Goal: Information Seeking & Learning: Learn about a topic

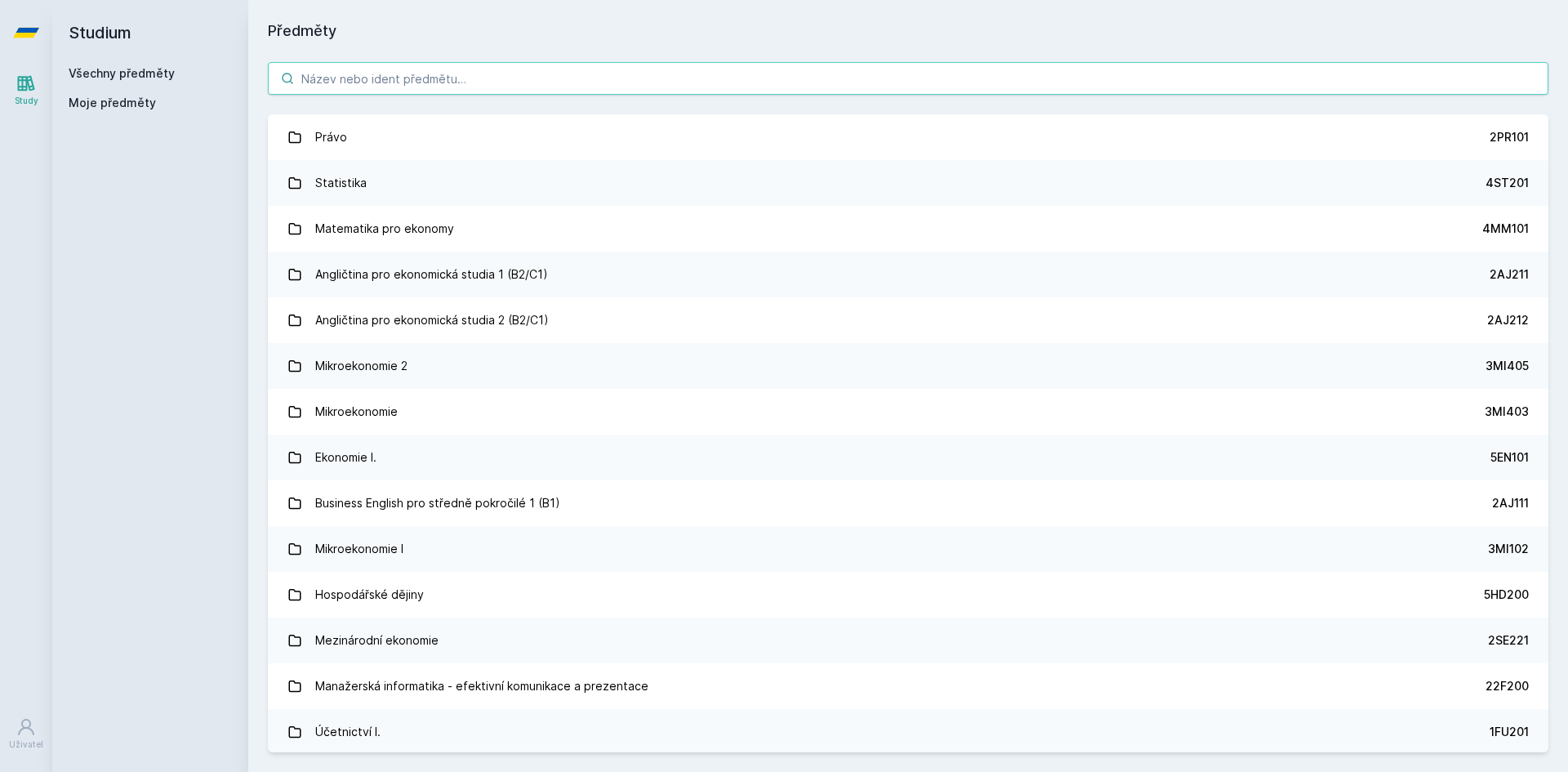
click at [721, 92] on input "search" at bounding box center [908, 78] width 1281 height 33
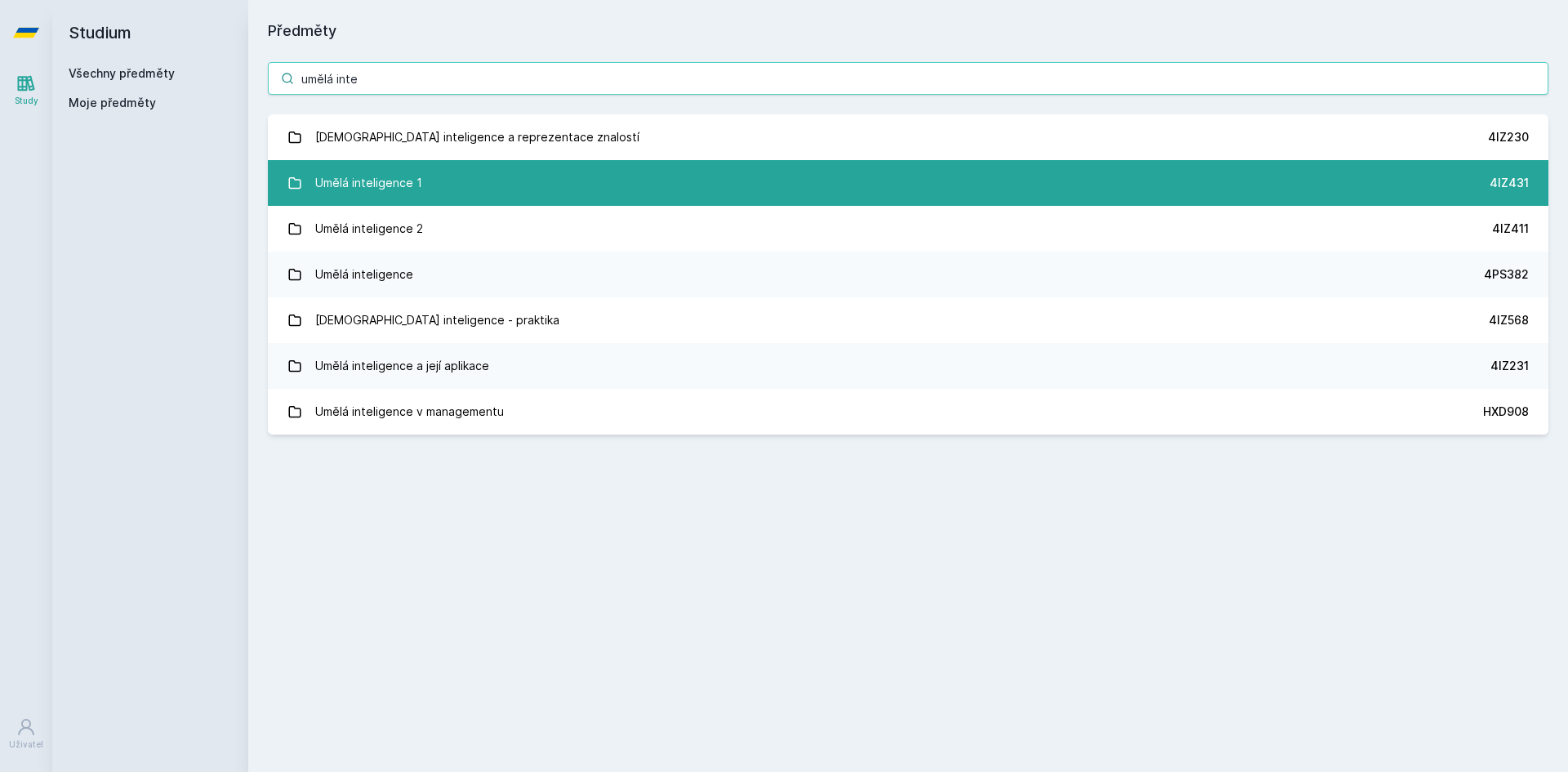
type input "umělá inte"
click at [554, 171] on link "Umělá inteligence 1 4IZ431" at bounding box center [908, 182] width 1281 height 45
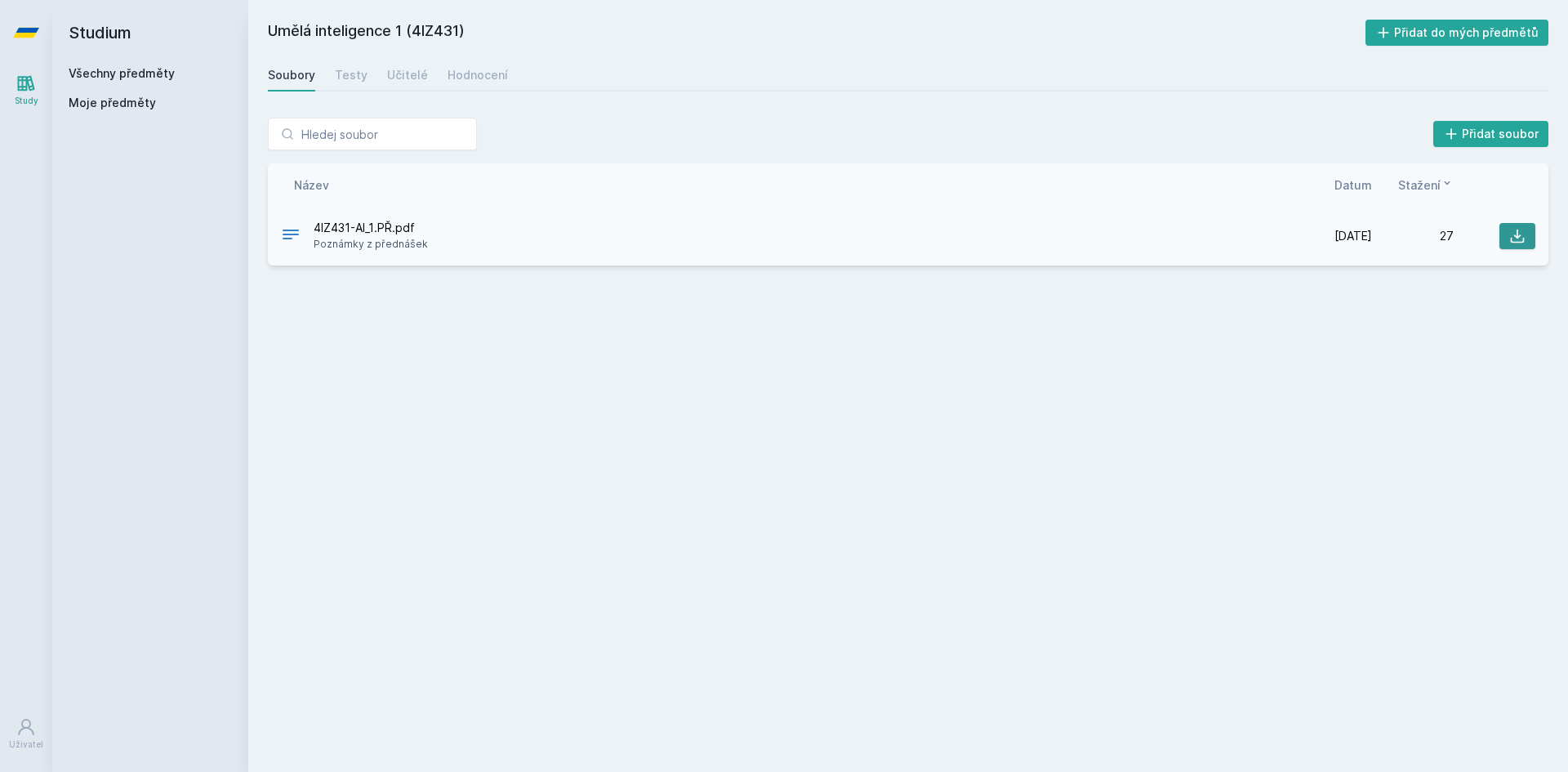
click at [1520, 239] on icon at bounding box center [1518, 236] width 16 height 16
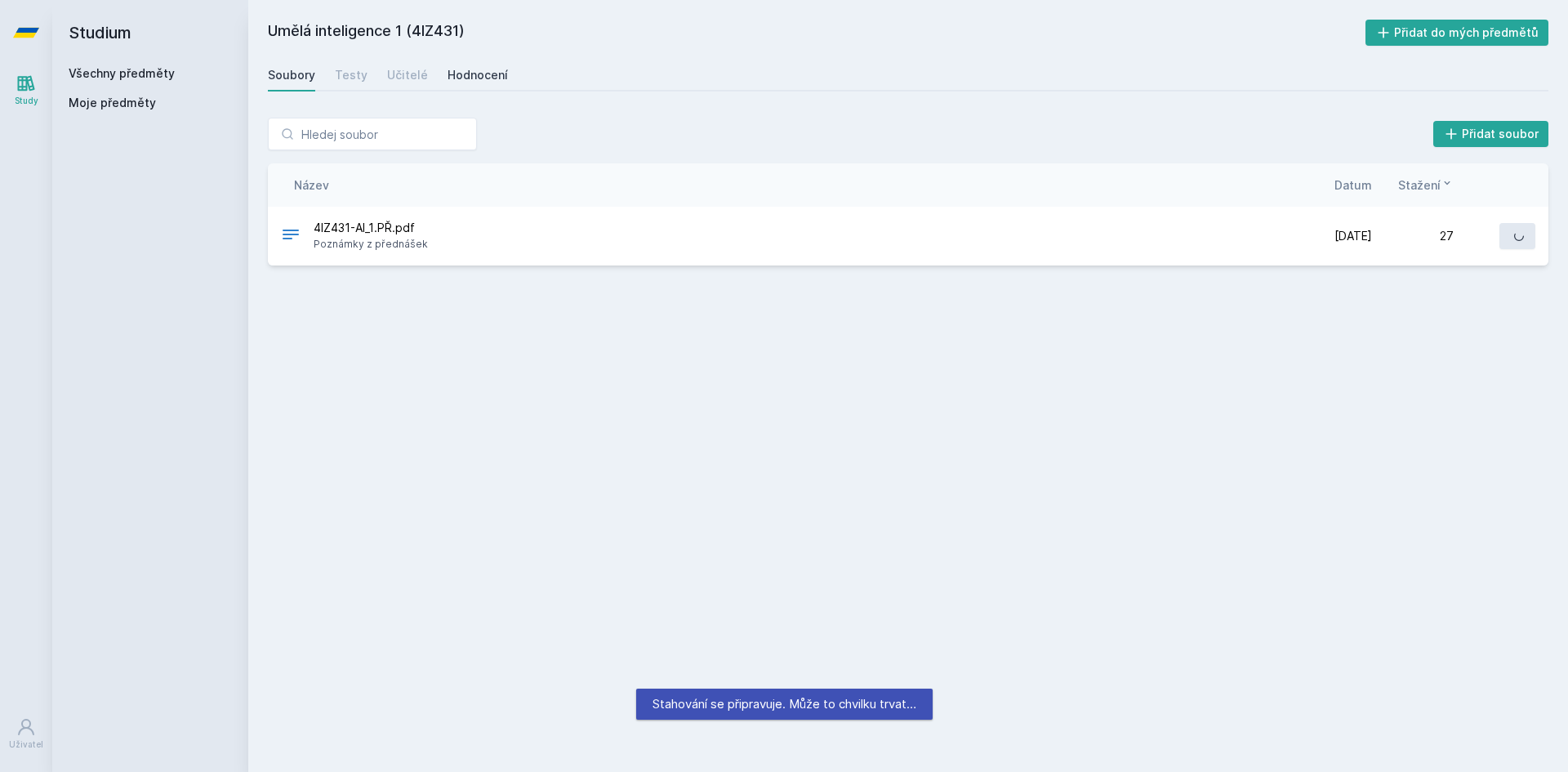
click at [473, 80] on div "Hodnocení" at bounding box center [477, 75] width 60 height 16
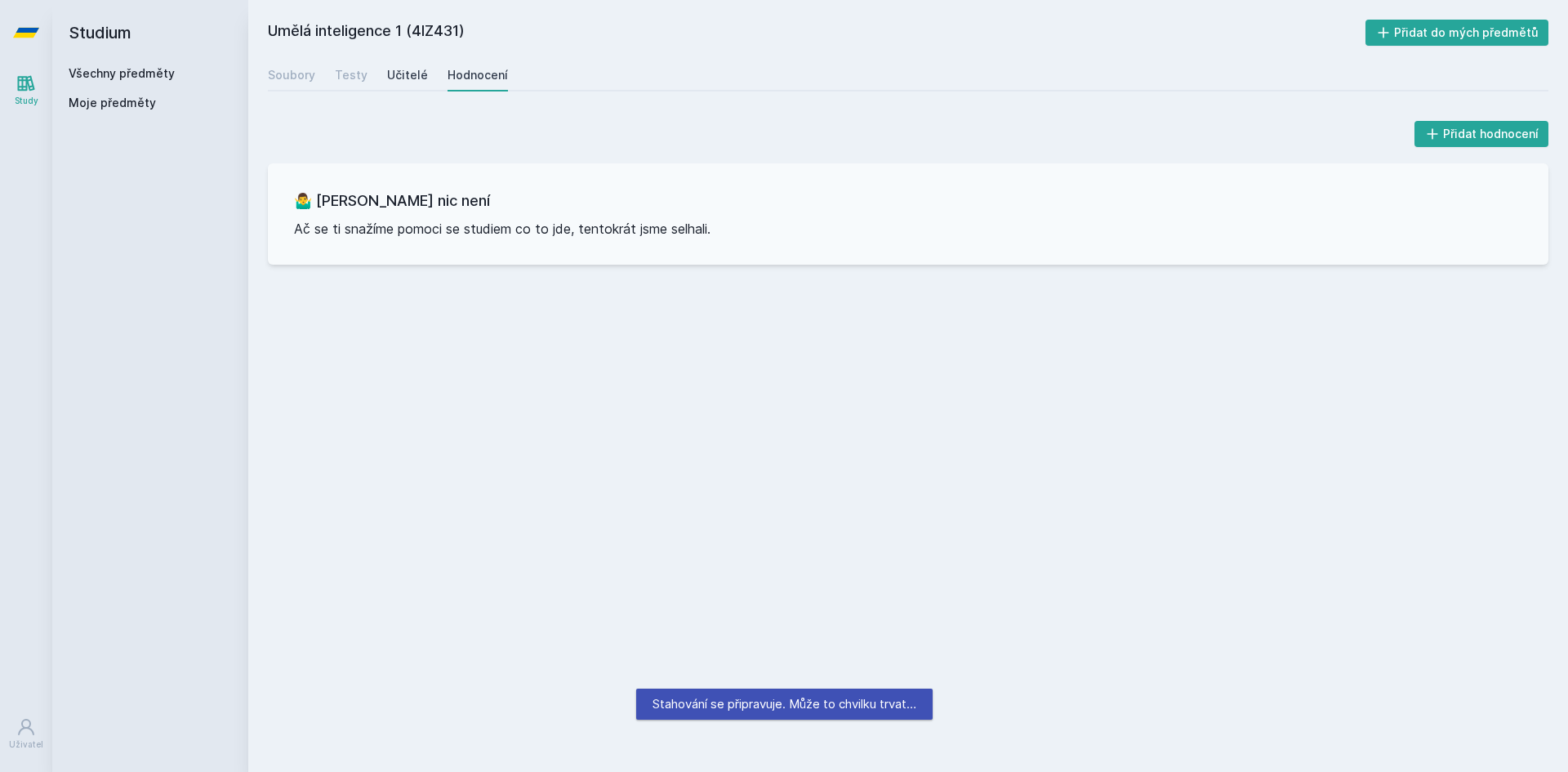
click at [418, 72] on div "Učitelé" at bounding box center [408, 75] width 41 height 16
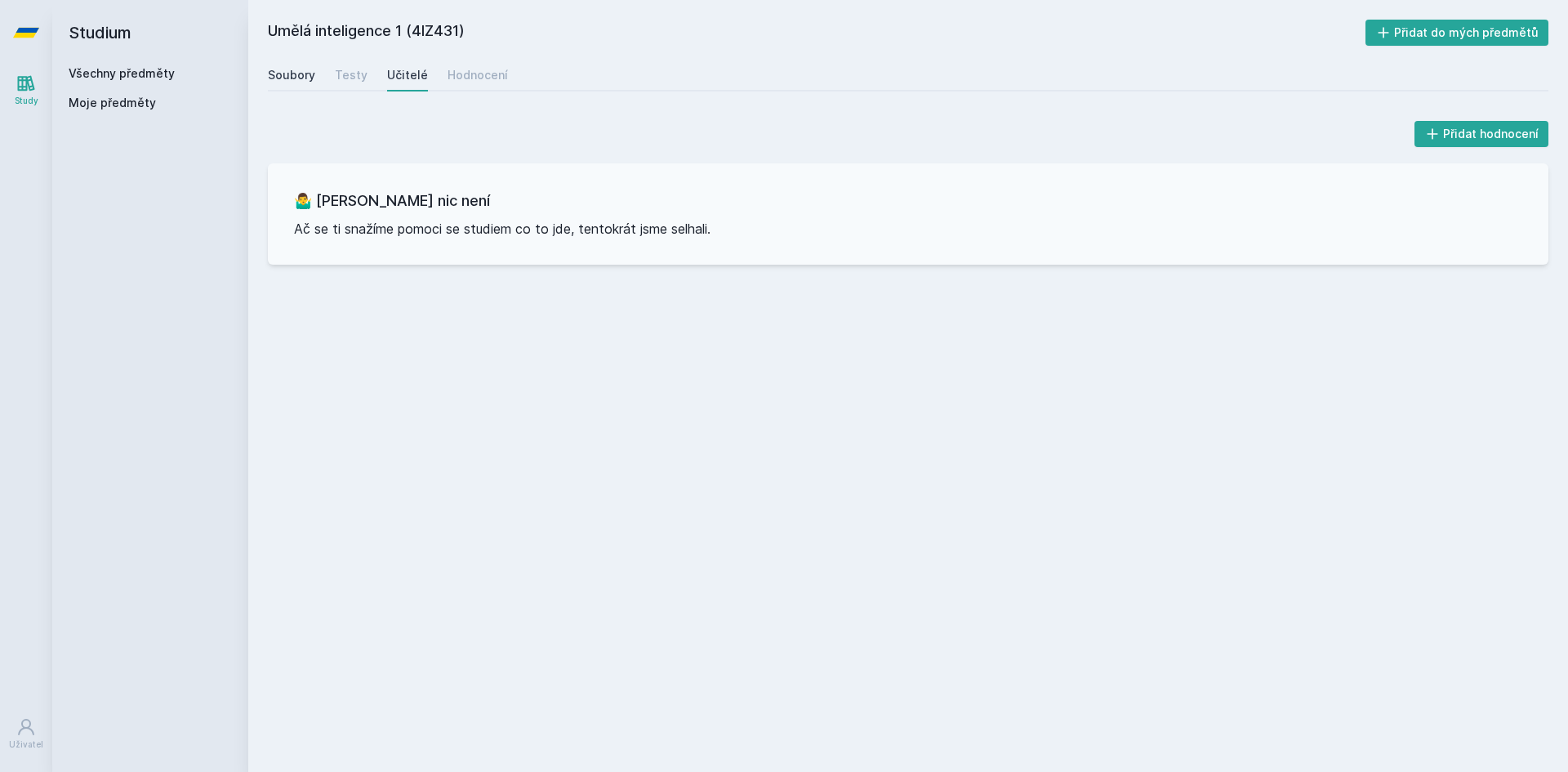
click at [310, 64] on link "Soubory" at bounding box center [291, 75] width 47 height 33
